Goal: Navigation & Orientation: Find specific page/section

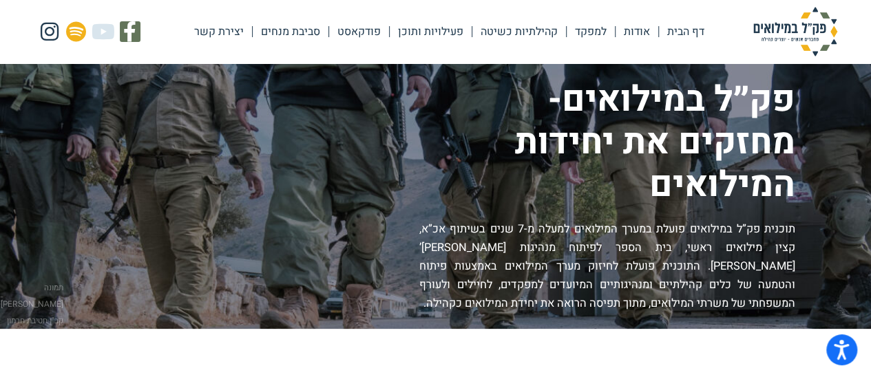
click at [609, 31] on link "אודות" at bounding box center [636, 32] width 43 height 32
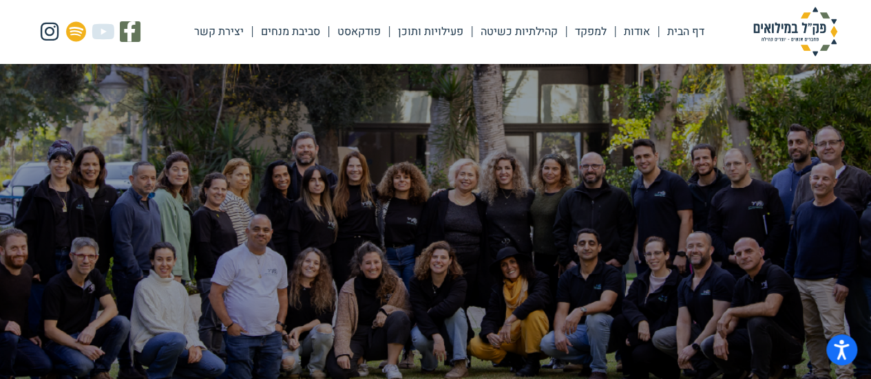
scroll to position [17, 0]
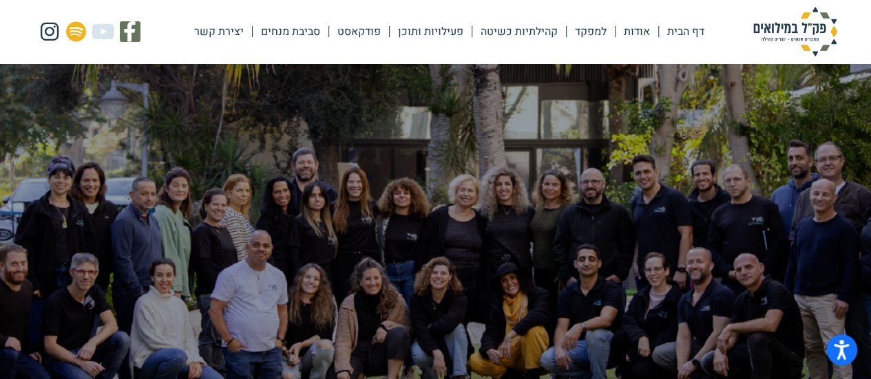
click at [679, 30] on link "דף הבית" at bounding box center [686, 32] width 54 height 32
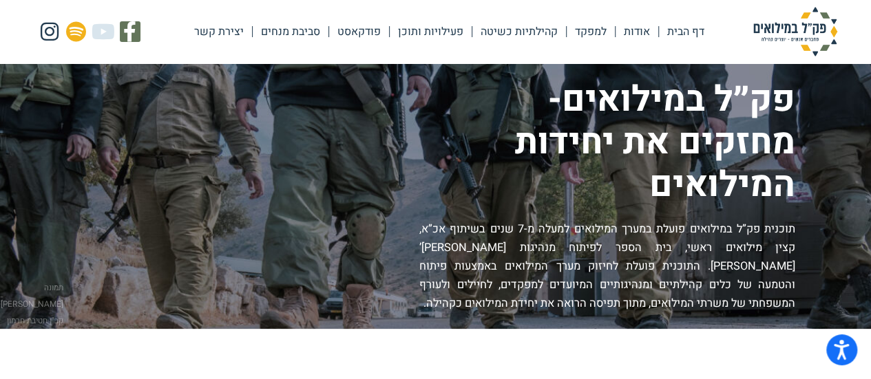
click at [679, 29] on link "דף הבית" at bounding box center [686, 32] width 54 height 32
click at [642, 34] on link "אודות" at bounding box center [636, 32] width 43 height 32
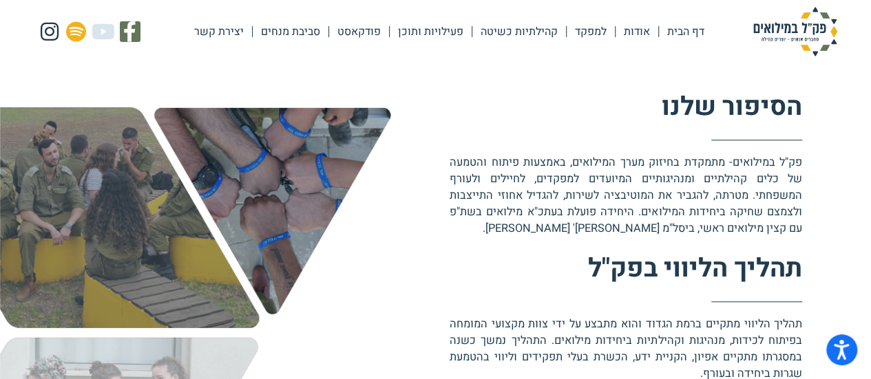
scroll to position [499, 0]
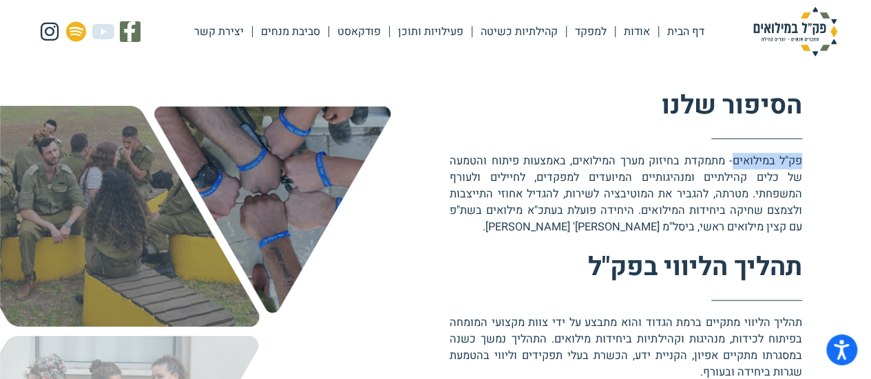
drag, startPoint x: 798, startPoint y: 160, endPoint x: 732, endPoint y: 159, distance: 66.1
click at [732, 159] on p "פק"ל במילואים- מתמקדת בחיזוק מערך המילואים, באמצעות פיתוח והטמעה של כלים ﻿קהילת…" at bounding box center [625, 194] width 352 height 83
copy p "פק"ל במילואים"
